Goal: Task Accomplishment & Management: Use online tool/utility

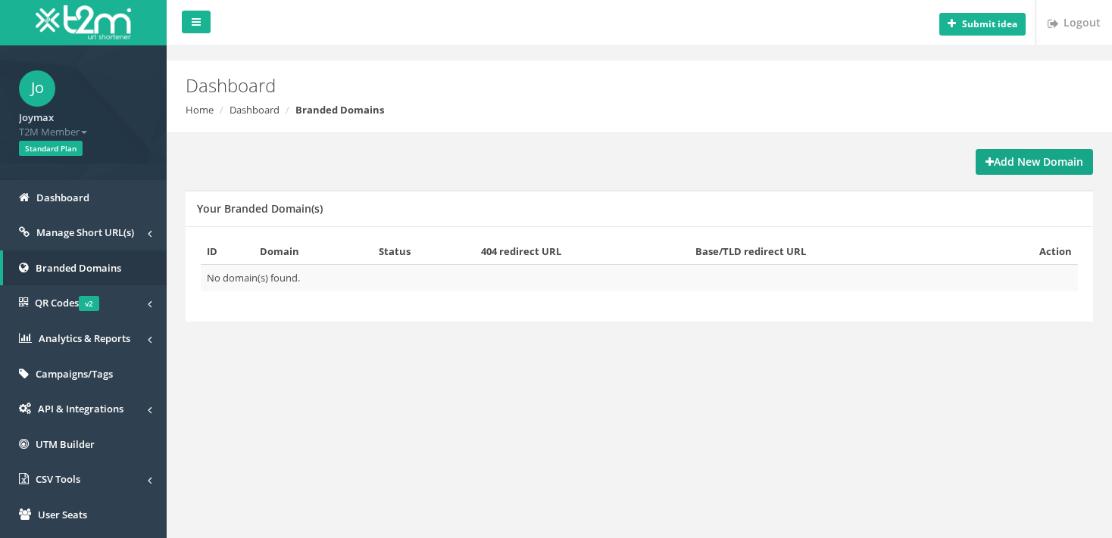
click at [1000, 167] on strong "Add New Domain" at bounding box center [1034, 162] width 98 height 14
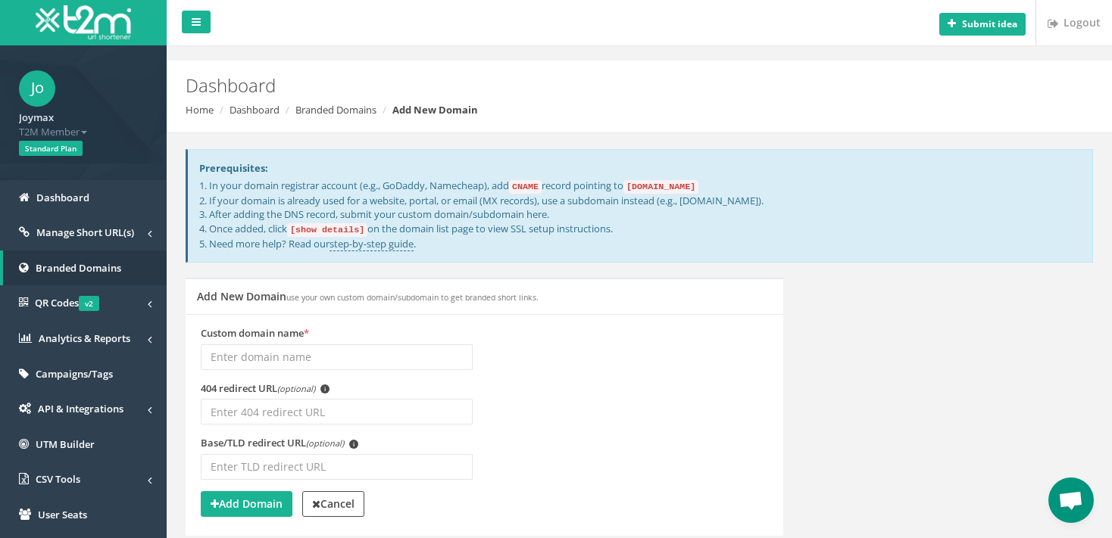
click at [343, 229] on code "[show details]" at bounding box center [327, 230] width 80 height 14
click at [350, 227] on code "[show details]" at bounding box center [327, 230] width 80 height 14
click at [507, 264] on div "Prerequisites: 1. In your domain registrar account (e.g., GoDaddy, Namecheap), …" at bounding box center [639, 359] width 922 height 452
drag, startPoint x: 211, startPoint y: 184, endPoint x: 732, endPoint y: 177, distance: 521.1
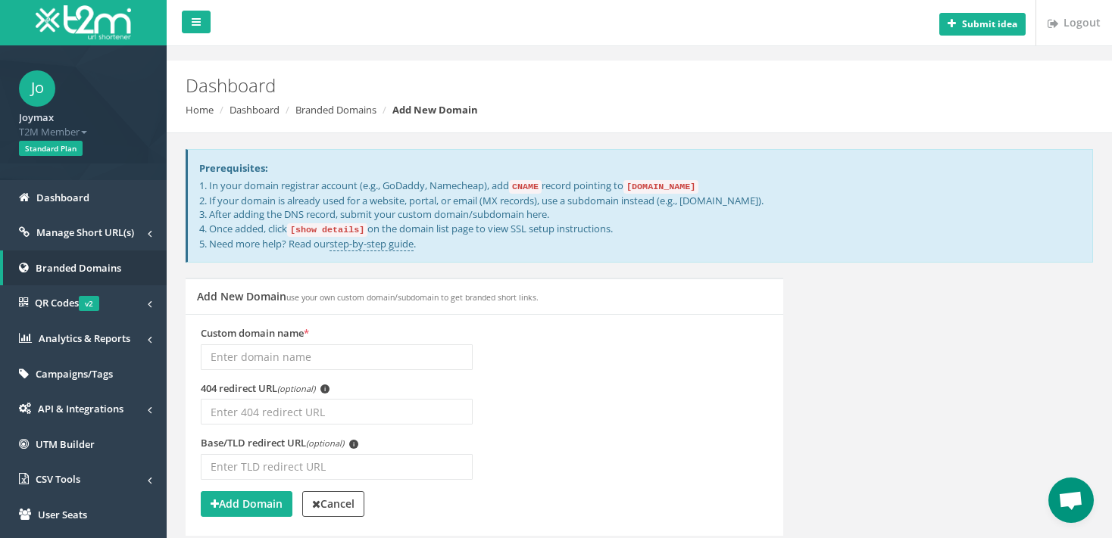
click at [732, 177] on div "Prerequisites: 1. In your domain registrar account (e.g., GoDaddy, Namecheap), …" at bounding box center [639, 206] width 907 height 114
click at [638, 130] on div "Dashboard Home Dashboard Branded Domains Add New Domain" at bounding box center [639, 97] width 945 height 73
drag, startPoint x: 641, startPoint y: 183, endPoint x: 712, endPoint y: 184, distance: 71.2
click at [698, 184] on code "domains.t2m.app" at bounding box center [660, 187] width 75 height 14
copy code "domains.t2m.app"
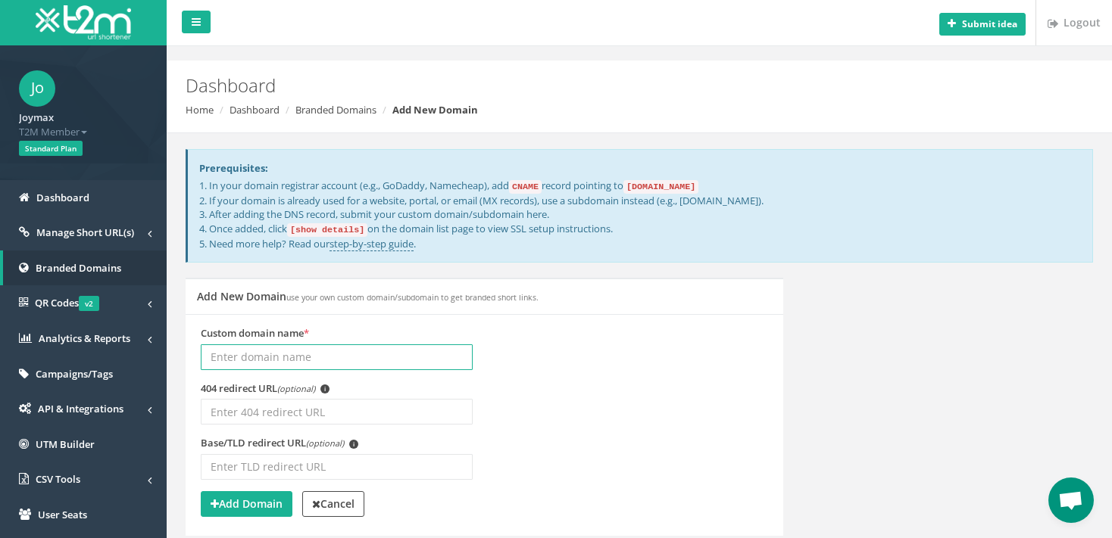
click at [276, 356] on input "Custom domain name *" at bounding box center [337, 358] width 272 height 26
type input "r"
type input "t2mio.eu"
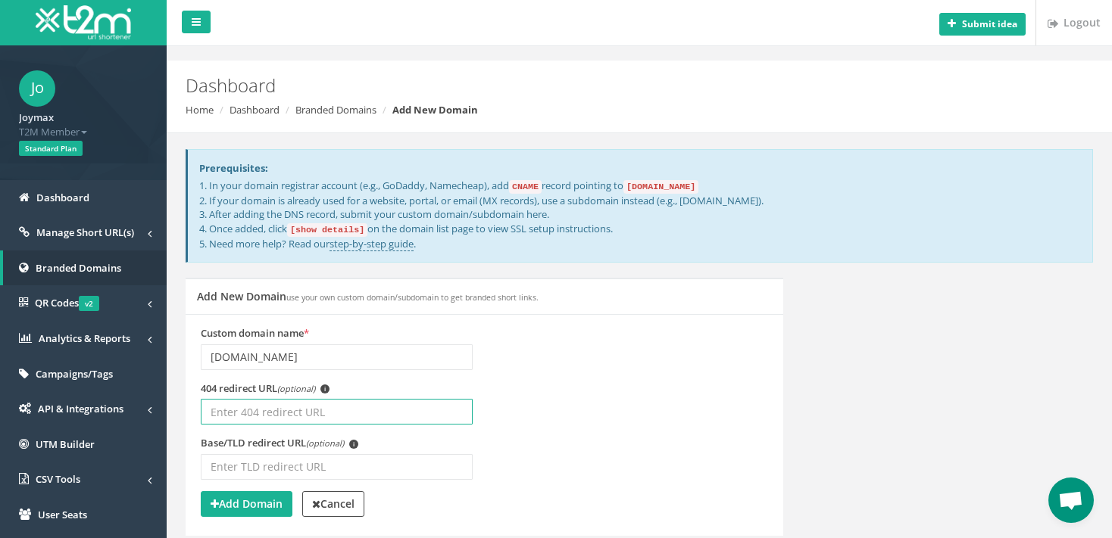
click at [284, 413] on input "404 redirect URL (optional) i" at bounding box center [337, 412] width 272 height 26
paste input "[URL][DOMAIN_NAME]"
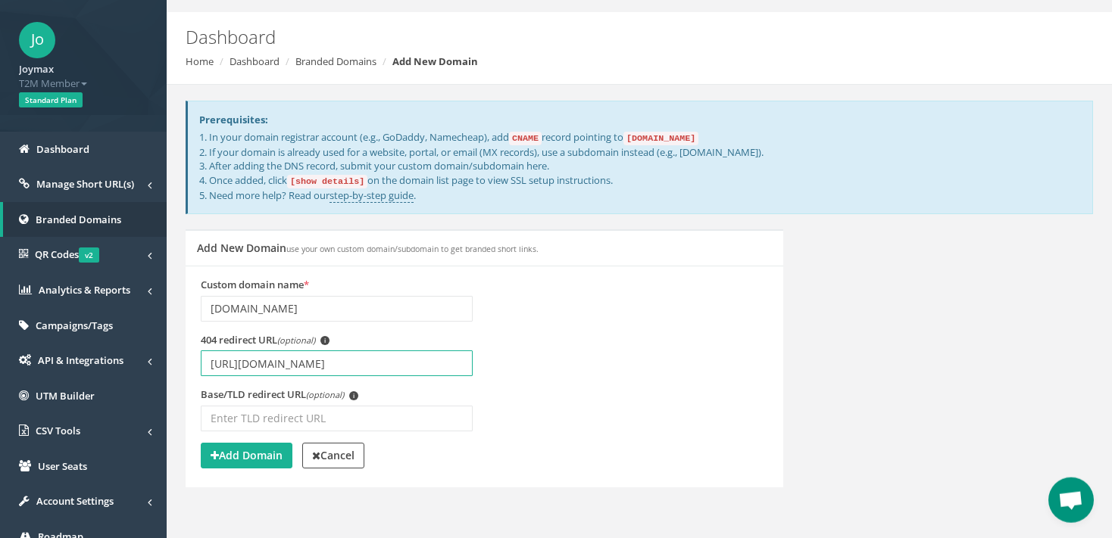
scroll to position [80, 0]
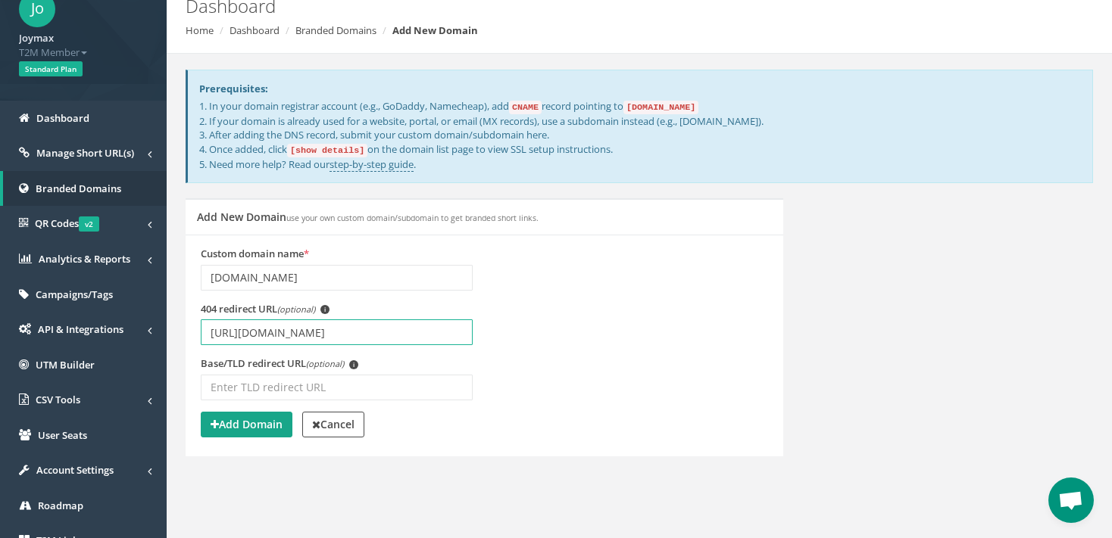
type input "[URL][DOMAIN_NAME]"
click at [265, 426] on strong "Add Domain" at bounding box center [247, 424] width 72 height 14
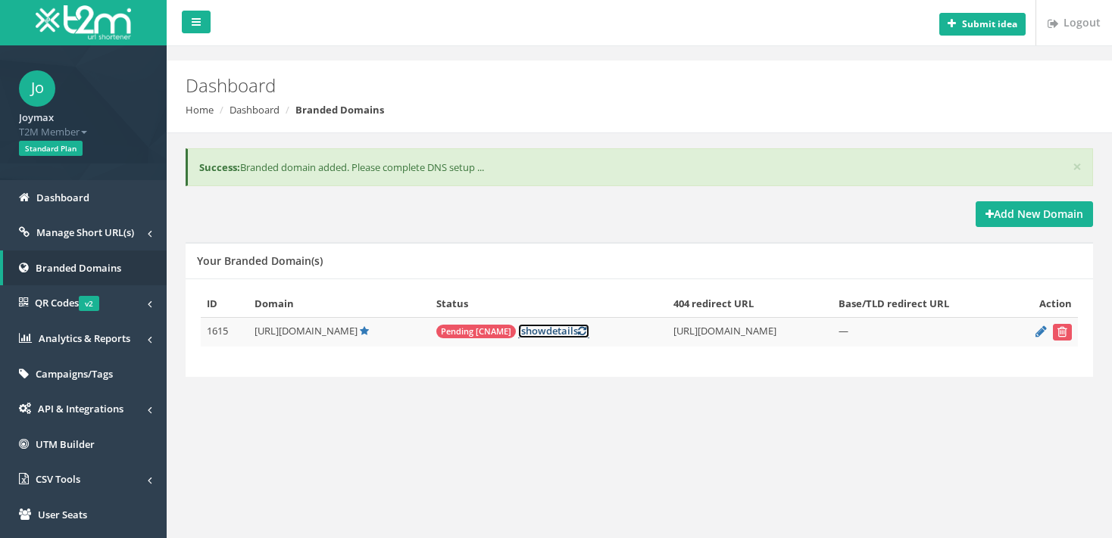
click at [533, 329] on link "[ show details ]" at bounding box center [553, 331] width 71 height 14
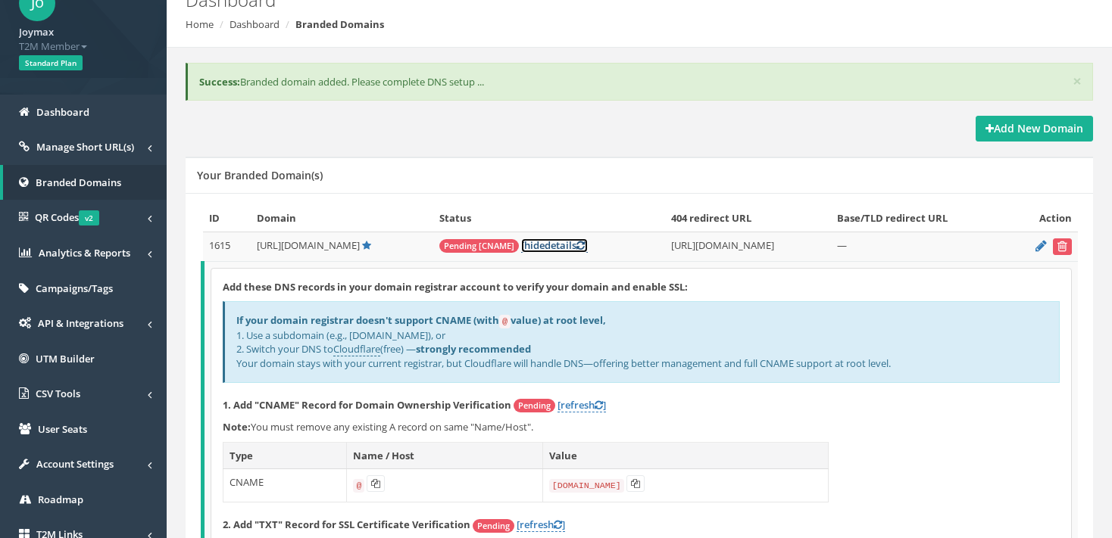
scroll to position [239, 0]
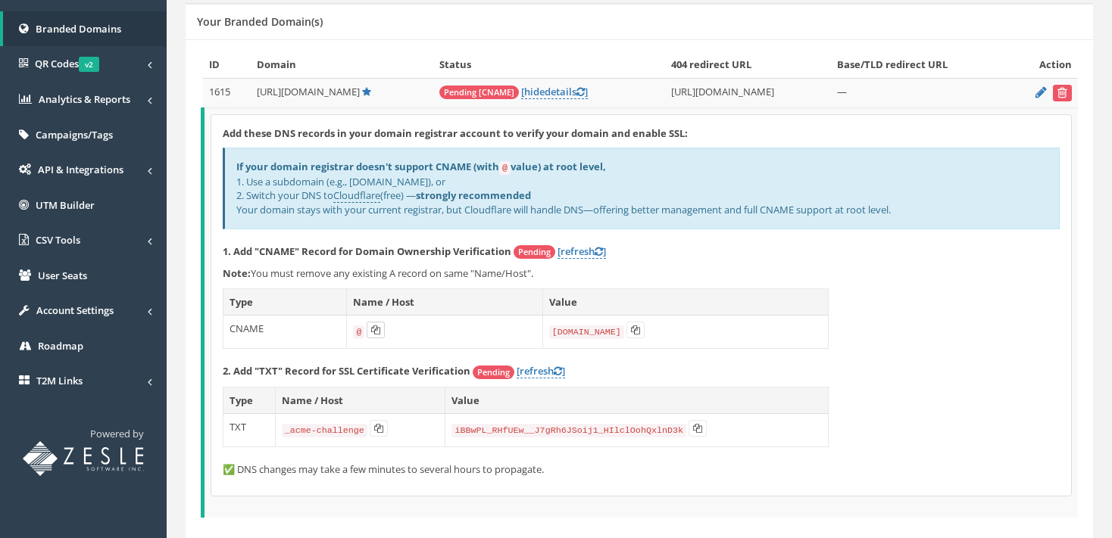
click at [375, 330] on icon at bounding box center [375, 330] width 9 height 9
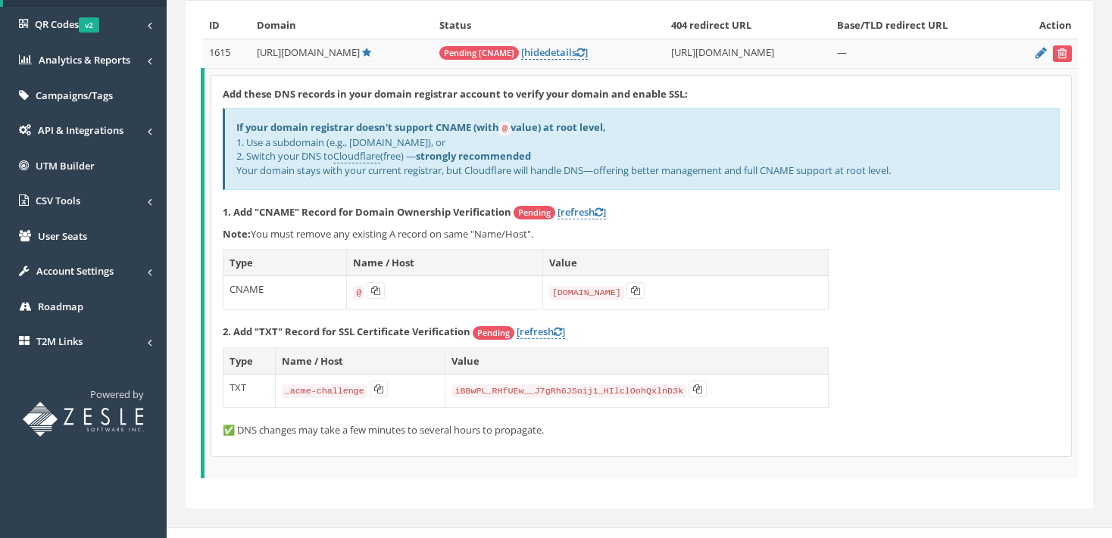
scroll to position [294, 0]
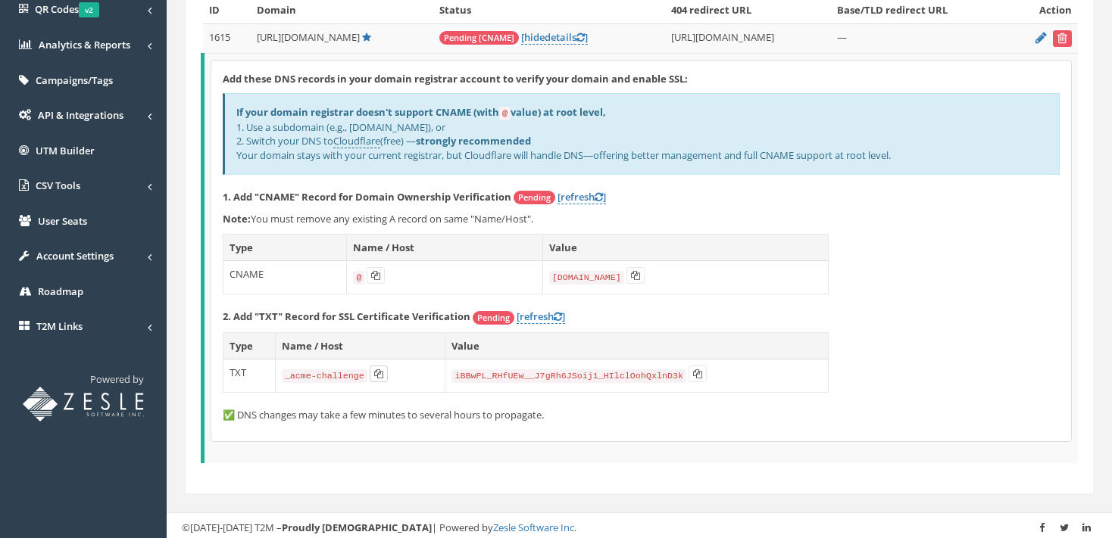
click at [376, 374] on icon at bounding box center [378, 374] width 9 height 9
click at [693, 371] on icon at bounding box center [697, 374] width 9 height 9
click at [585, 194] on link "[refresh ]" at bounding box center [581, 197] width 48 height 14
click at [550, 311] on link "[refresh ]" at bounding box center [541, 317] width 48 height 14
click at [548, 314] on link "[refresh ]" at bounding box center [541, 317] width 48 height 14
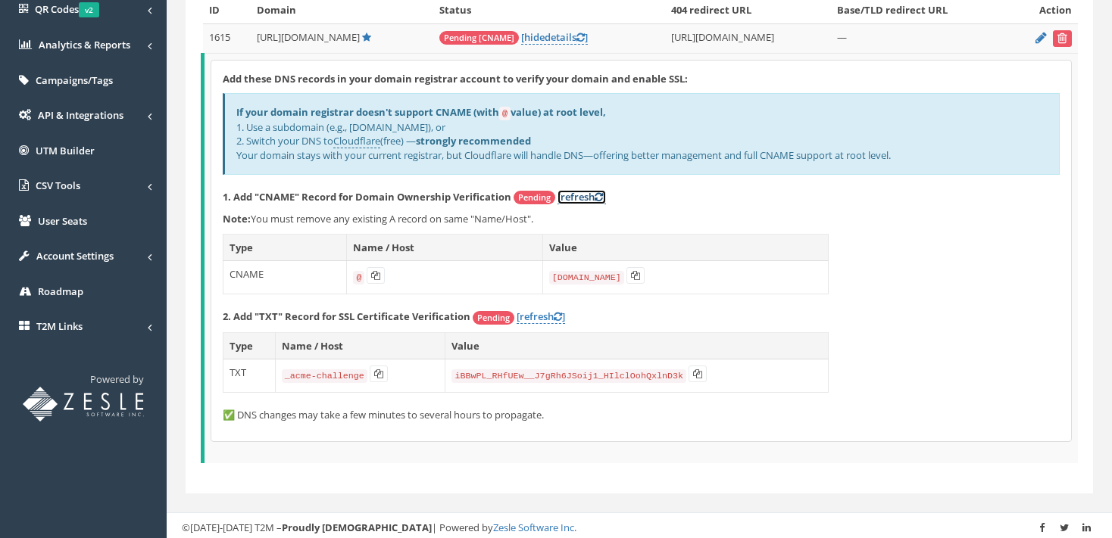
click at [579, 193] on link "[refresh ]" at bounding box center [581, 197] width 48 height 14
click at [603, 198] on icon at bounding box center [599, 197] width 8 height 10
click at [548, 314] on link "[refresh ]" at bounding box center [541, 317] width 48 height 14
click at [635, 274] on icon at bounding box center [635, 275] width 9 height 9
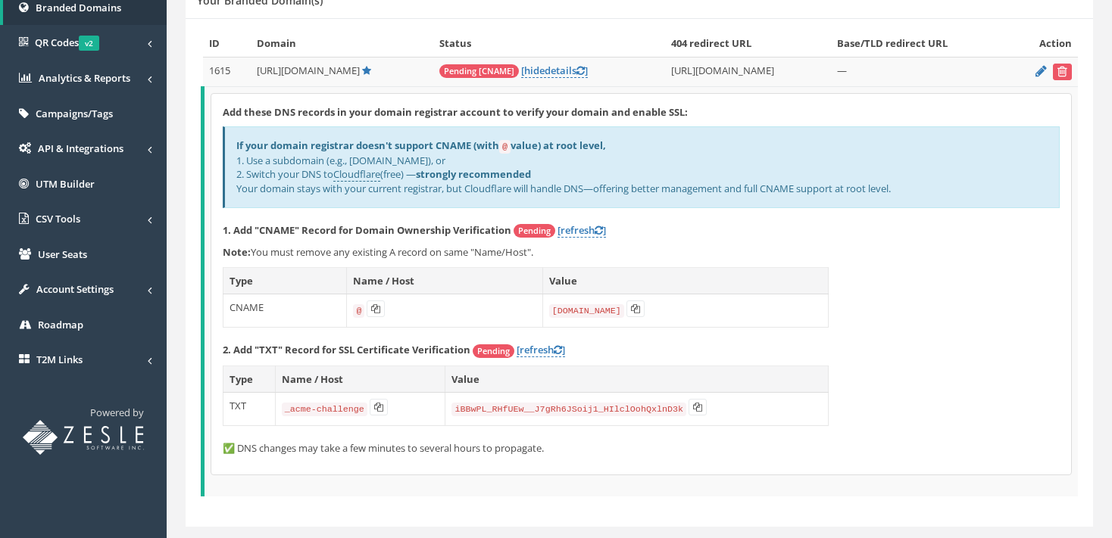
scroll to position [214, 0]
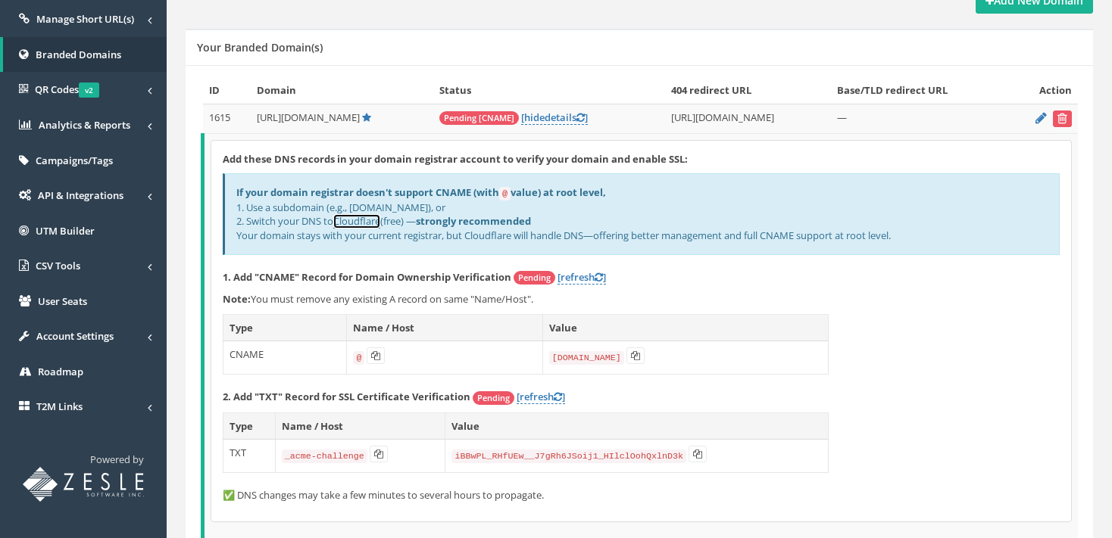
click at [377, 219] on link "Cloudflare" at bounding box center [356, 221] width 47 height 14
click at [638, 353] on icon at bounding box center [635, 355] width 9 height 9
click at [374, 454] on icon at bounding box center [378, 454] width 9 height 9
click at [688, 454] on button at bounding box center [697, 454] width 18 height 17
click at [581, 273] on link "[refresh ]" at bounding box center [581, 277] width 48 height 14
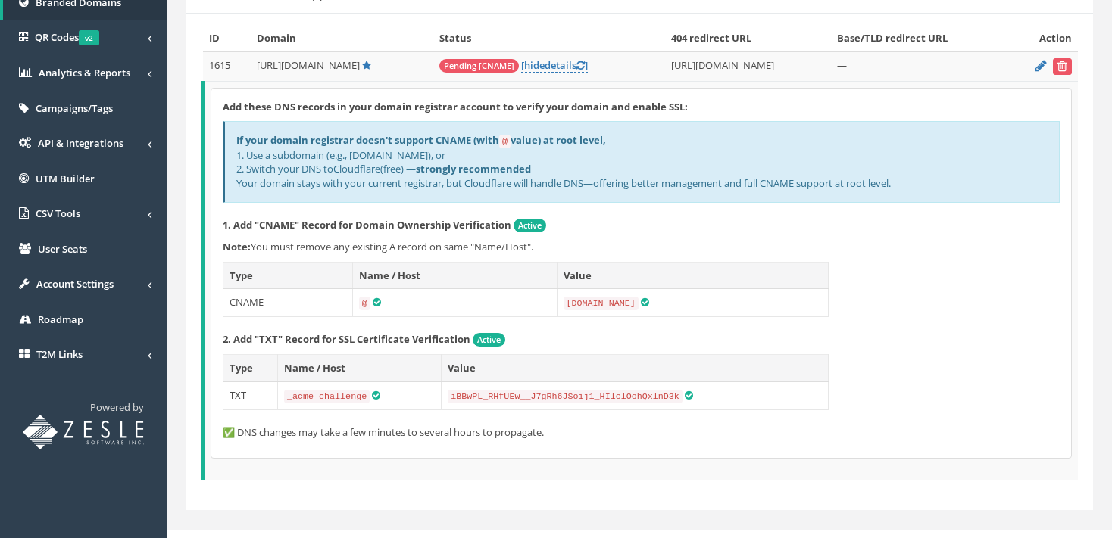
scroll to position [282, 0]
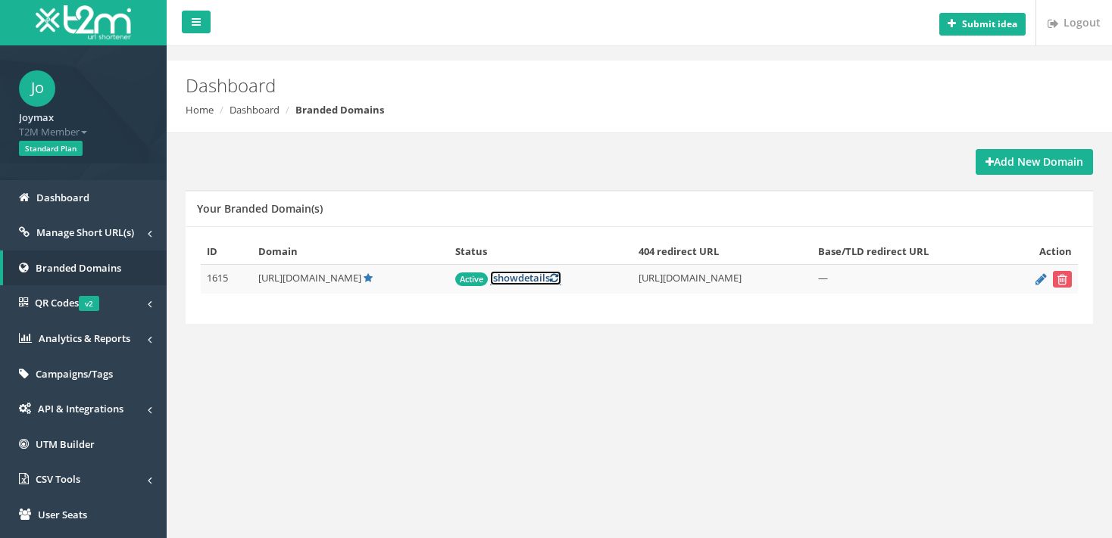
click at [550, 281] on icon at bounding box center [554, 278] width 8 height 10
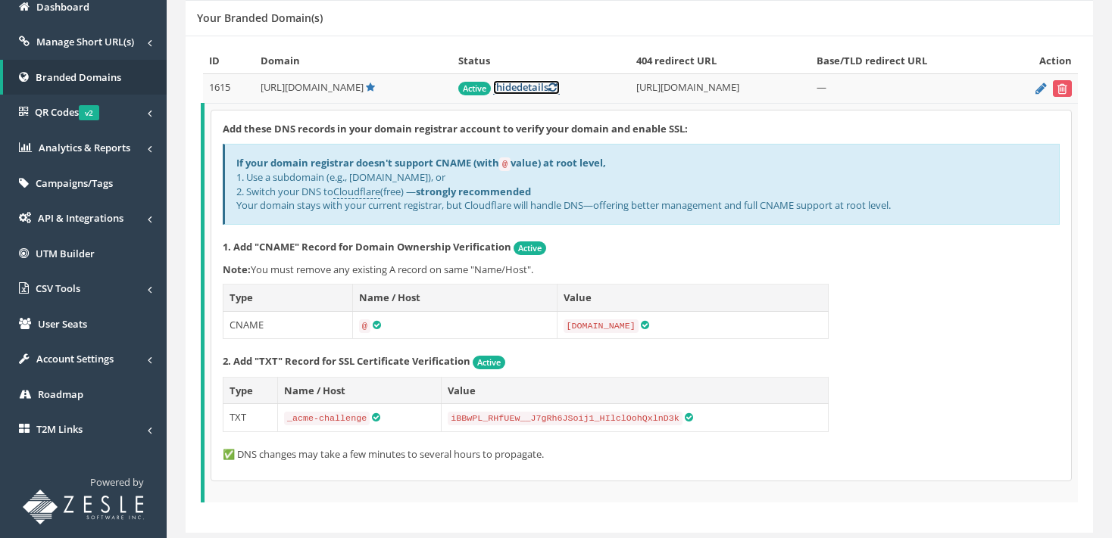
scroll to position [149, 0]
